Goal: Transaction & Acquisition: Book appointment/travel/reservation

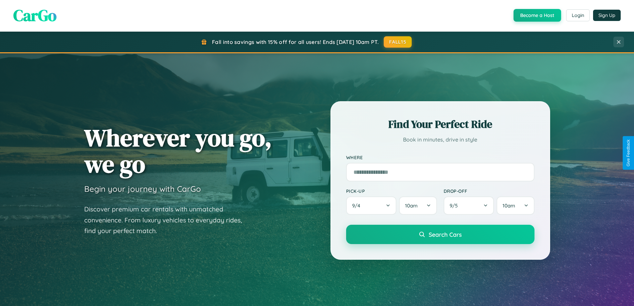
scroll to position [458, 0]
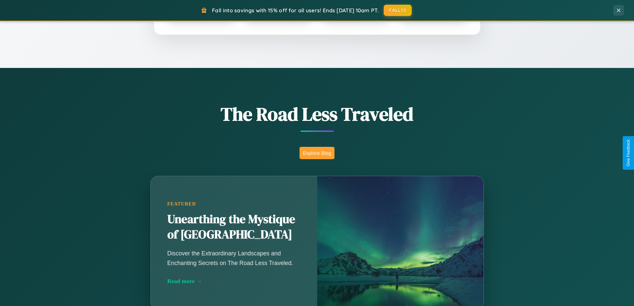
click at [317, 153] on button "Explore Blog" at bounding box center [317, 153] width 35 height 12
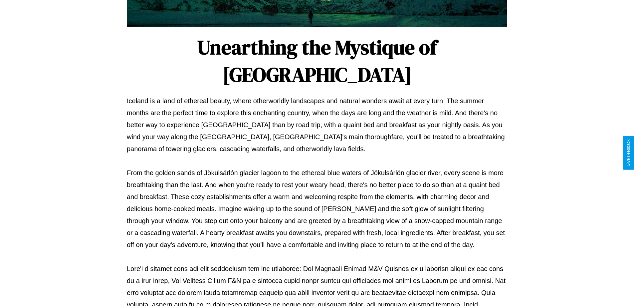
scroll to position [215, 0]
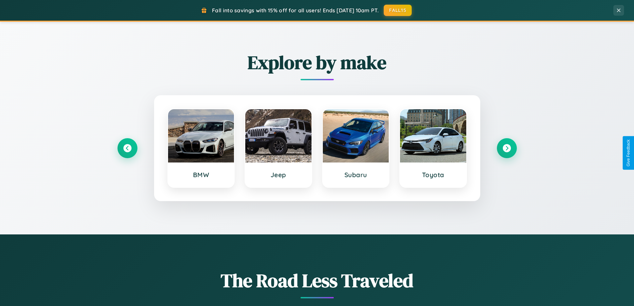
scroll to position [287, 0]
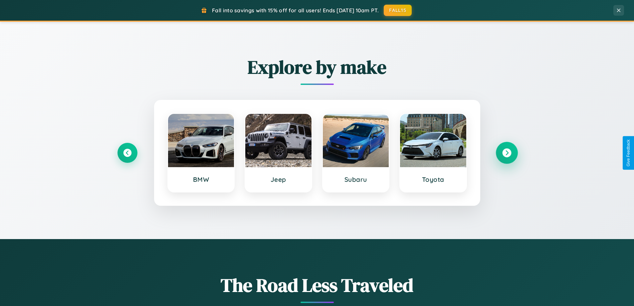
click at [507, 153] on icon at bounding box center [506, 152] width 9 height 9
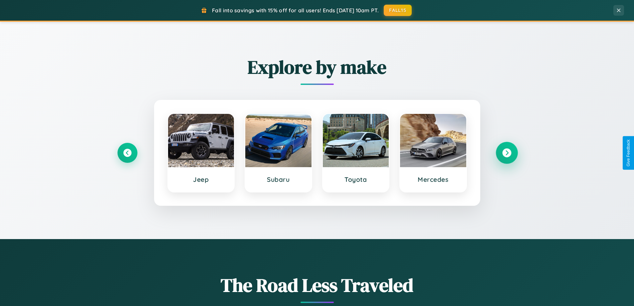
click at [507, 153] on icon at bounding box center [506, 152] width 9 height 9
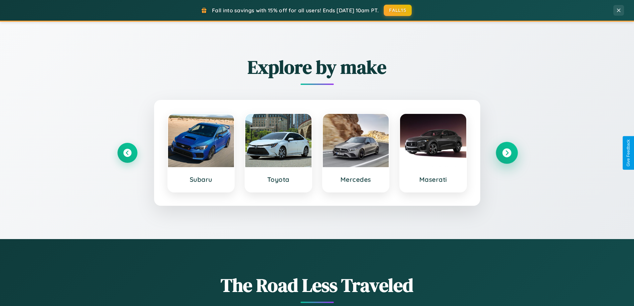
click at [507, 153] on icon at bounding box center [506, 152] width 9 height 9
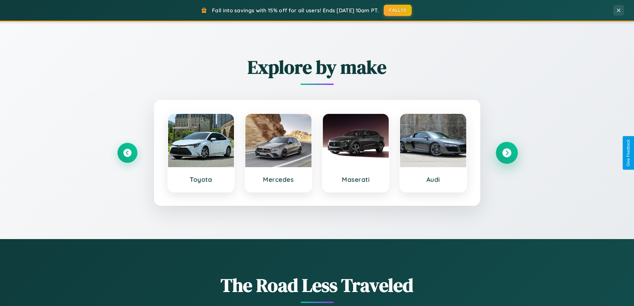
click at [507, 153] on icon at bounding box center [506, 152] width 9 height 9
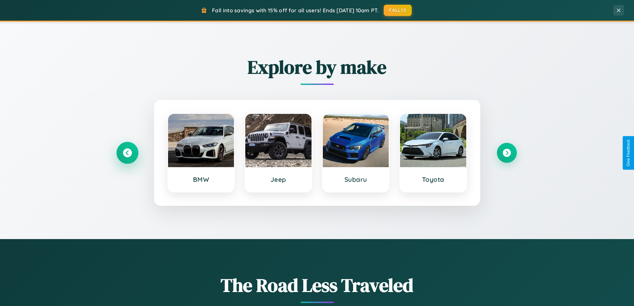
click at [127, 153] on icon at bounding box center [127, 152] width 9 height 9
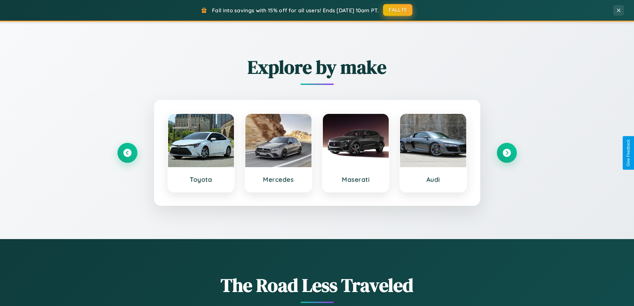
click at [398, 10] on button "FALL15" at bounding box center [397, 10] width 29 height 12
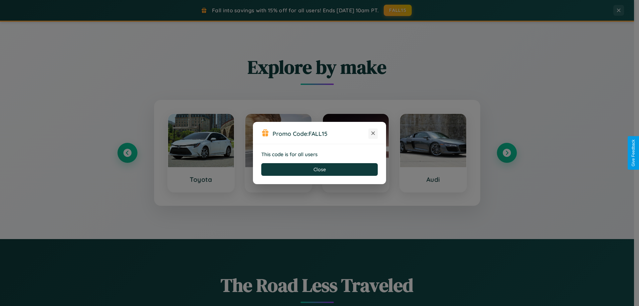
click at [373, 133] on icon at bounding box center [373, 133] width 7 height 7
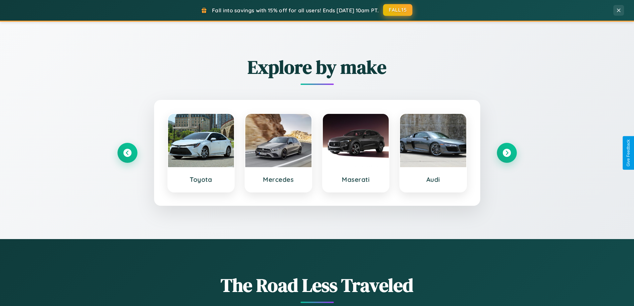
click at [398, 10] on button "FALL15" at bounding box center [397, 10] width 29 height 12
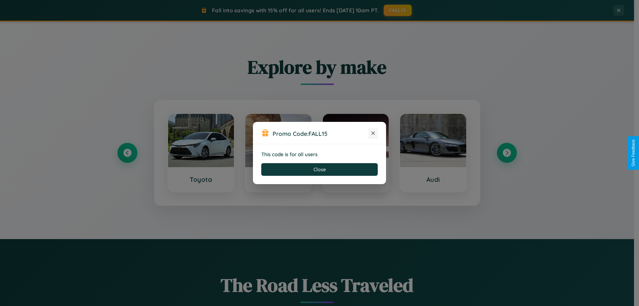
click at [373, 133] on icon at bounding box center [373, 133] width 7 height 7
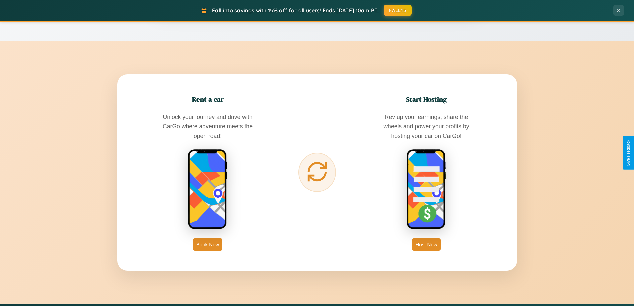
scroll to position [1070, 0]
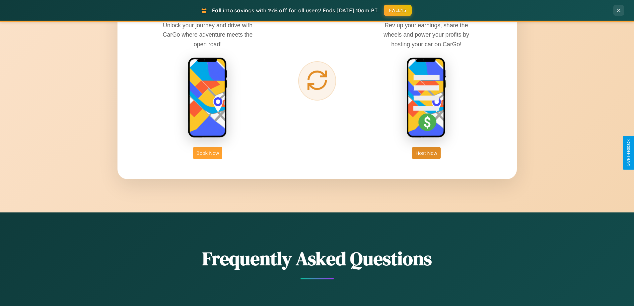
click at [208, 153] on button "Book Now" at bounding box center [207, 153] width 29 height 12
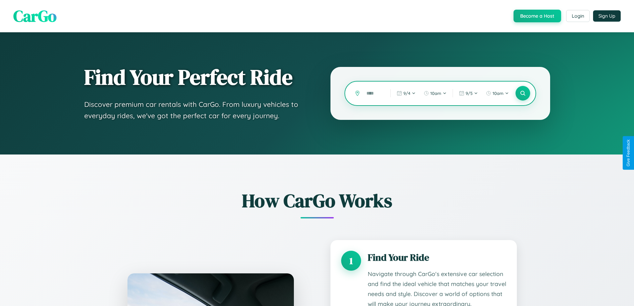
click at [373, 93] on input "text" at bounding box center [373, 94] width 21 height 12
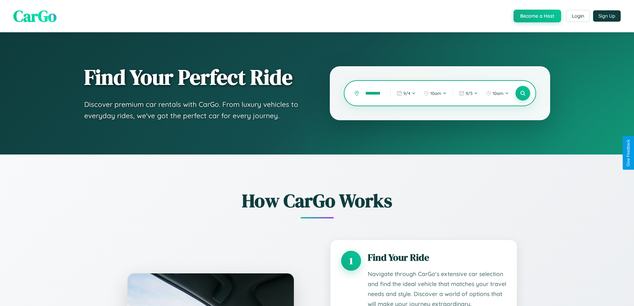
scroll to position [0, 8]
type input "*********"
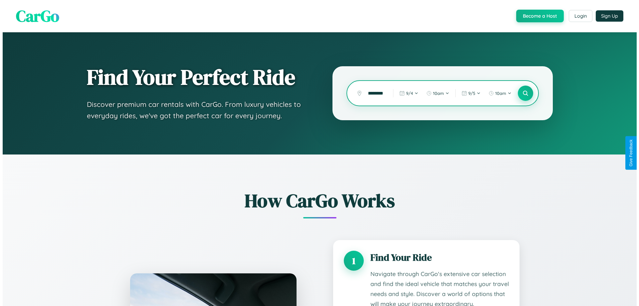
scroll to position [0, 0]
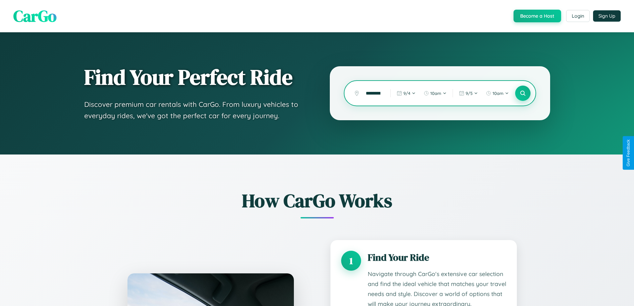
click at [523, 93] on icon at bounding box center [523, 93] width 6 height 6
